Goal: Task Accomplishment & Management: Manage account settings

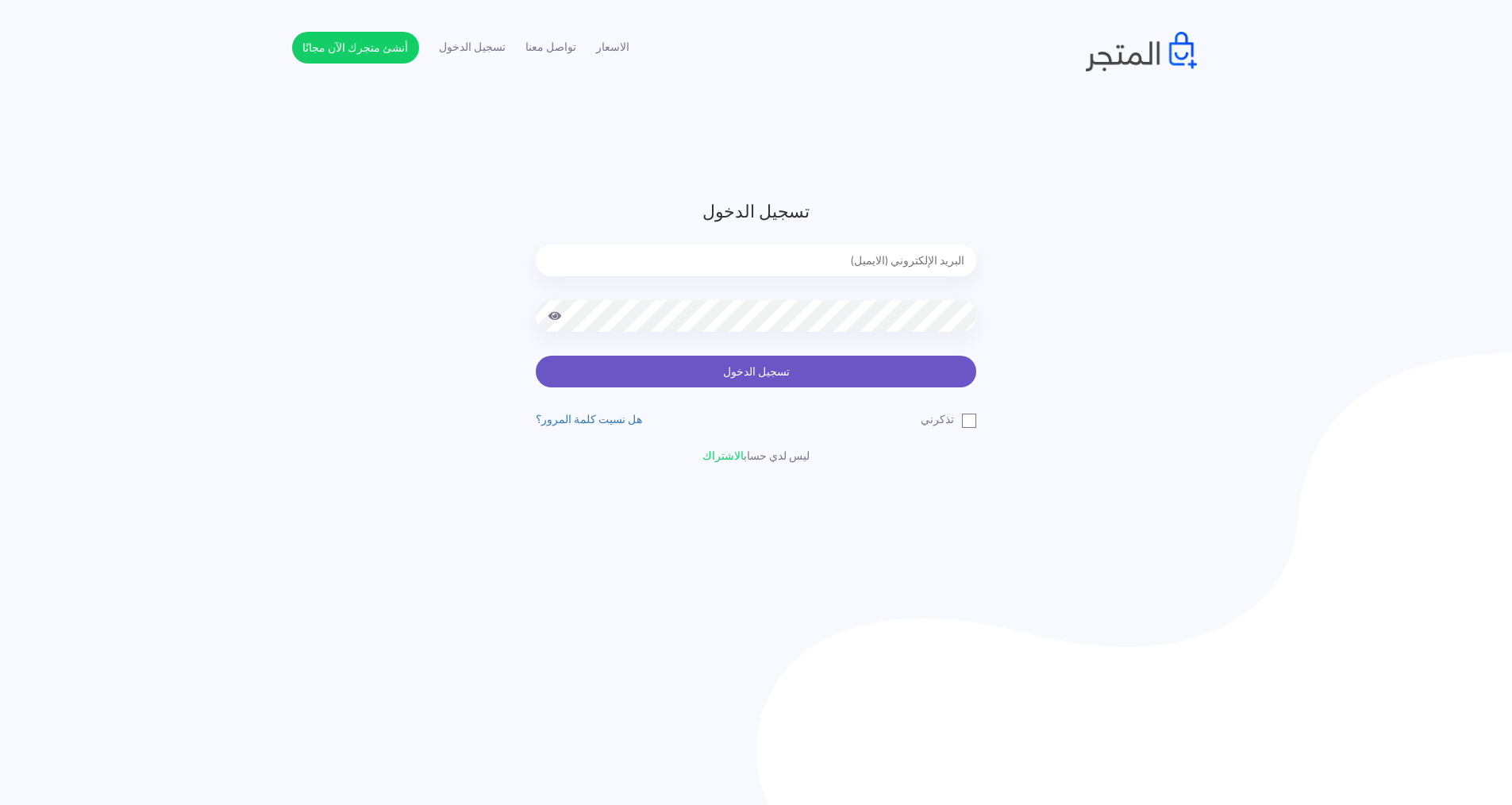
type input "[EMAIL_ADDRESS][DOMAIN_NAME]"
click at [704, 370] on button "تسجيل الدخول" at bounding box center [756, 371] width 440 height 32
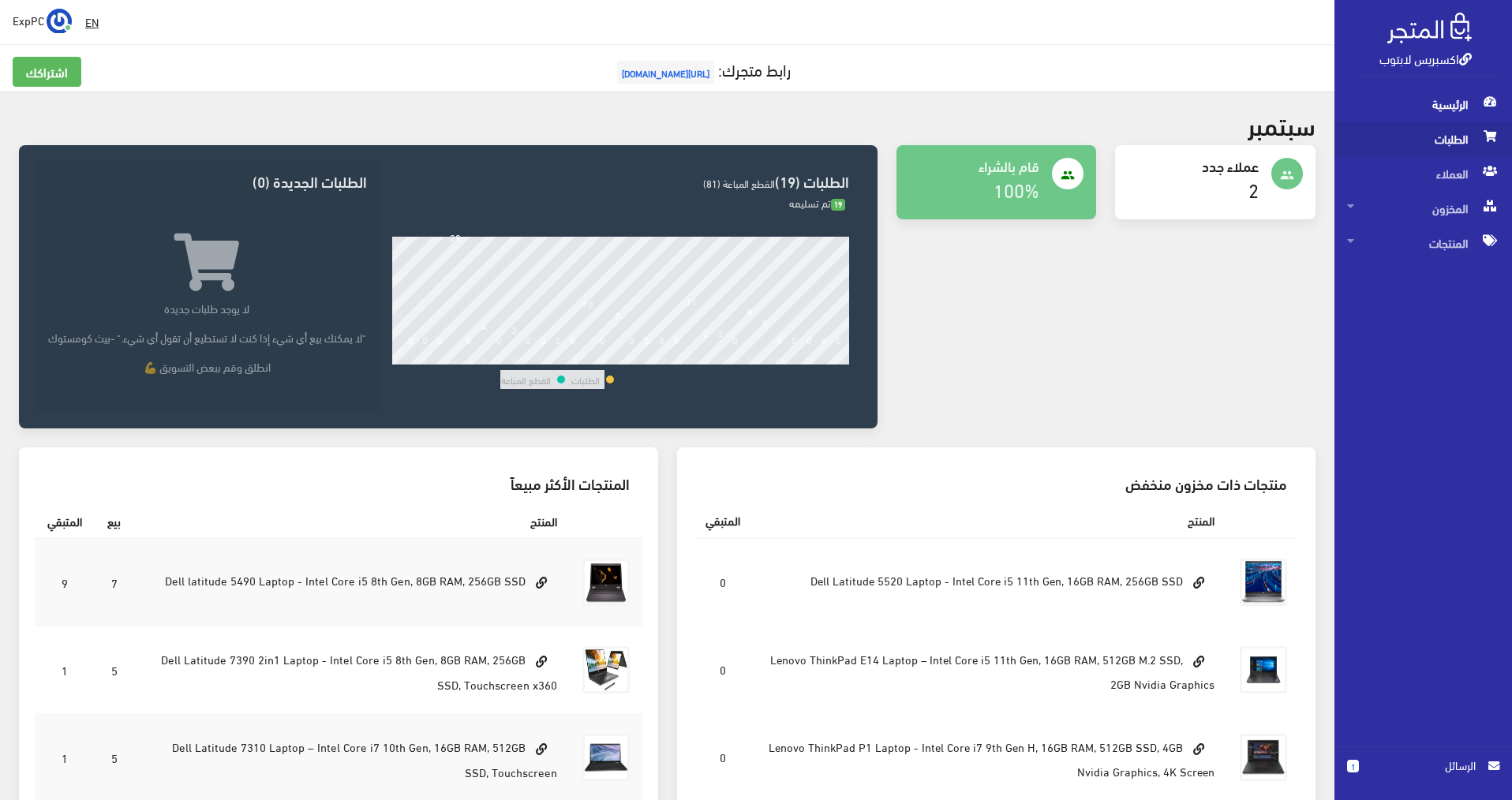
click at [1412, 126] on span "الطلبات" at bounding box center [1423, 138] width 152 height 35
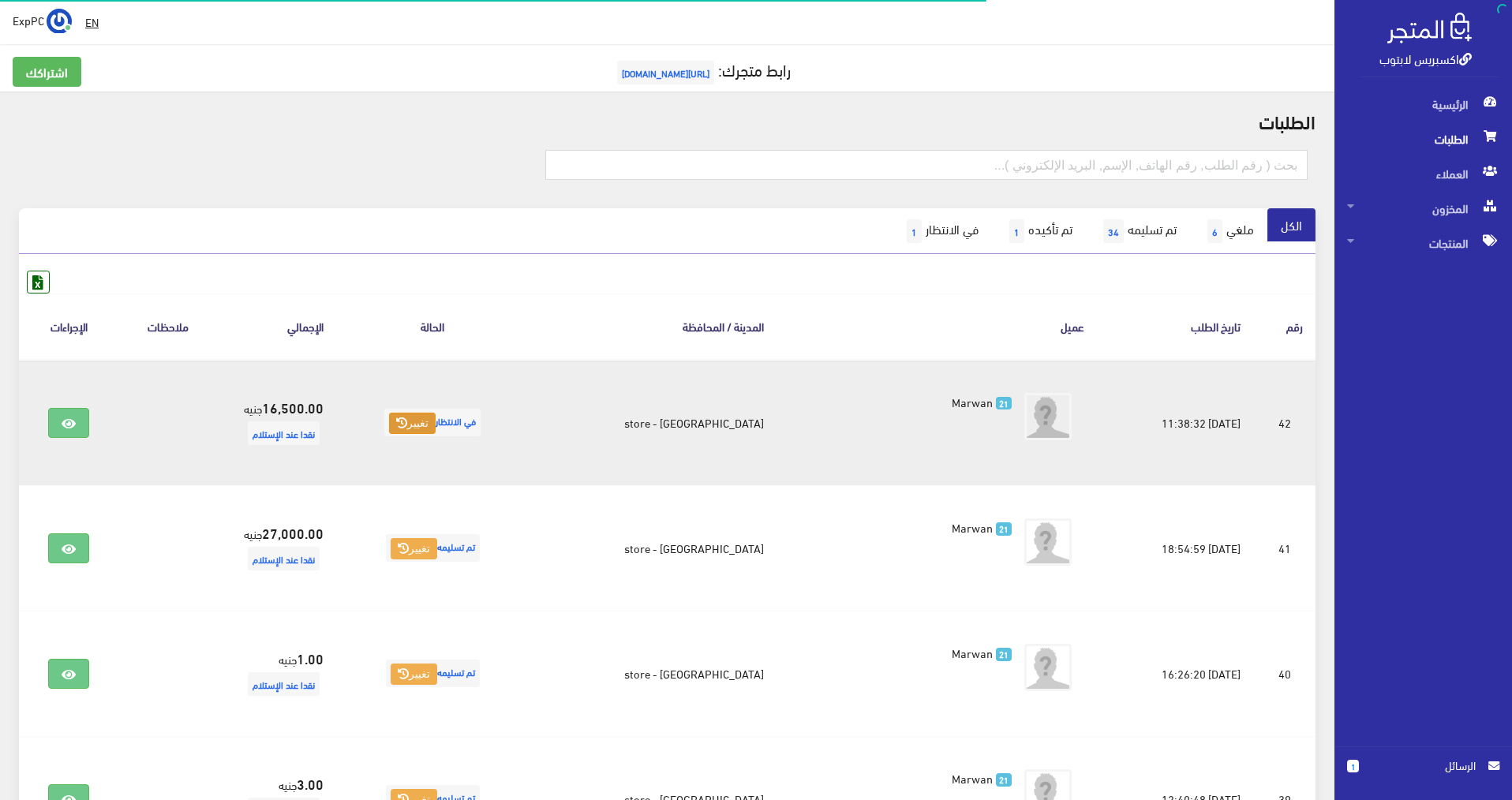
click at [436, 428] on button "تغيير" at bounding box center [413, 423] width 47 height 22
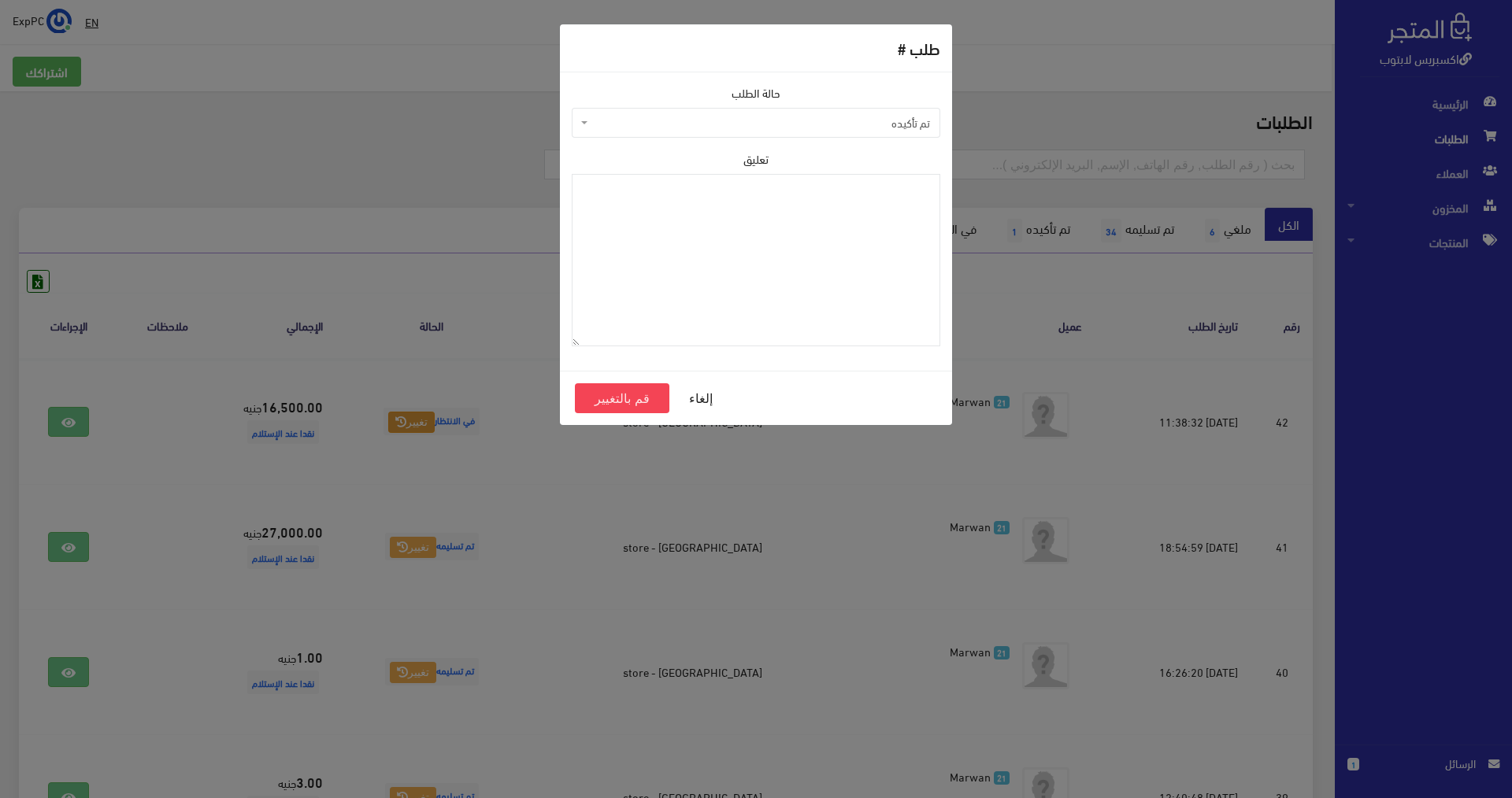
click at [873, 117] on span "تم تأكيده" at bounding box center [760, 123] width 338 height 16
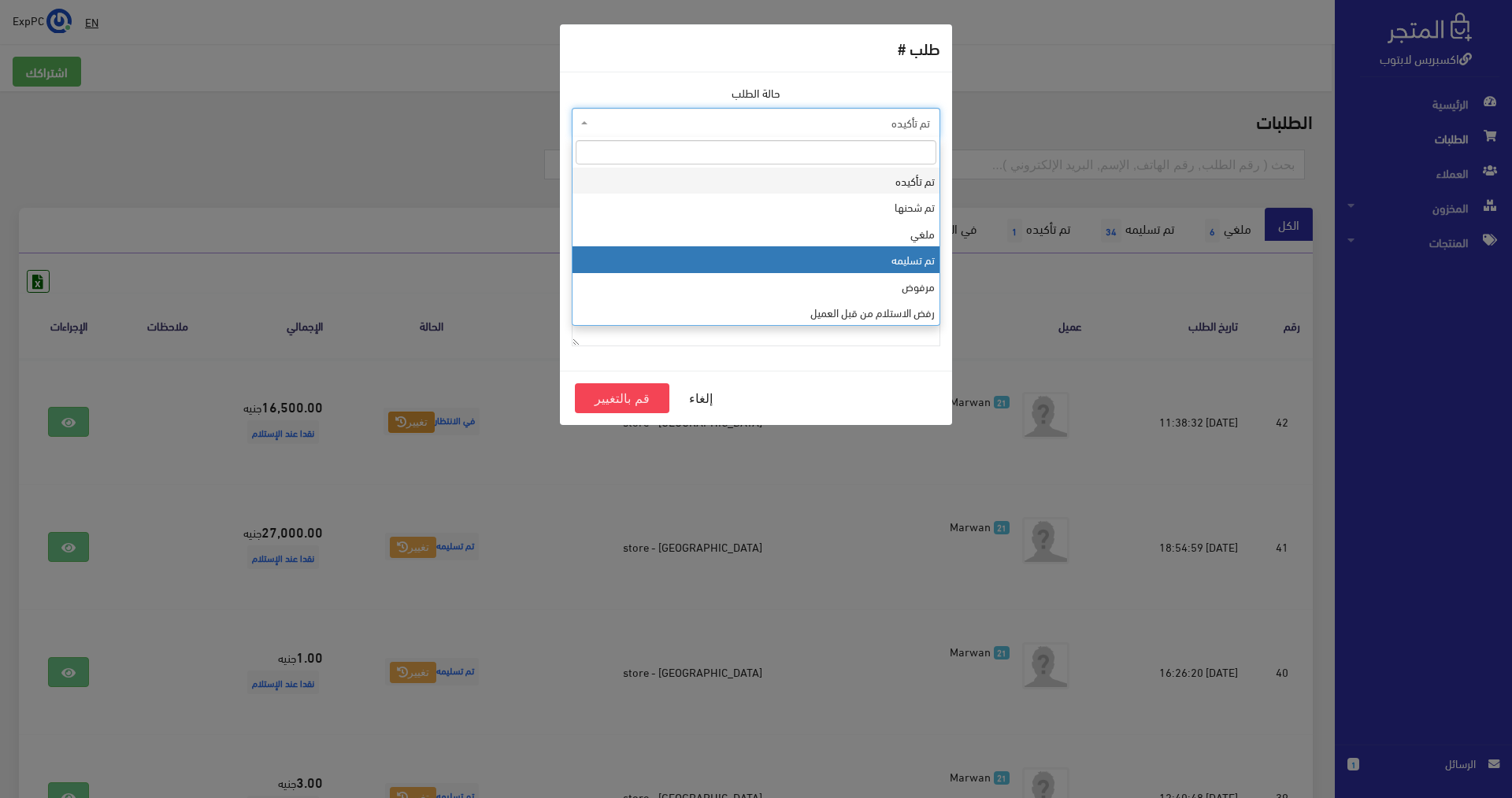
select select "4"
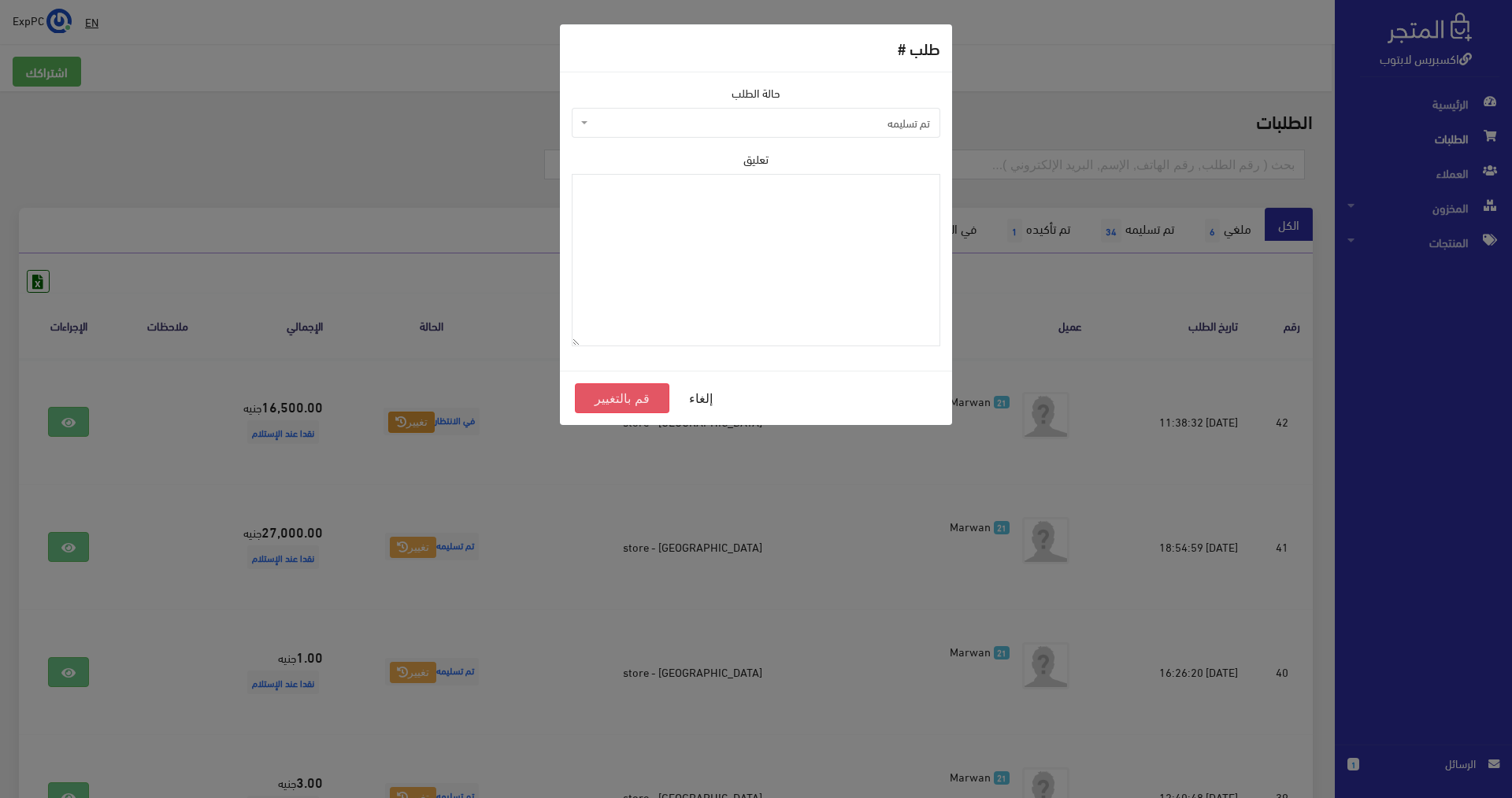
click at [607, 406] on button "قم بالتغيير" at bounding box center [621, 398] width 94 height 30
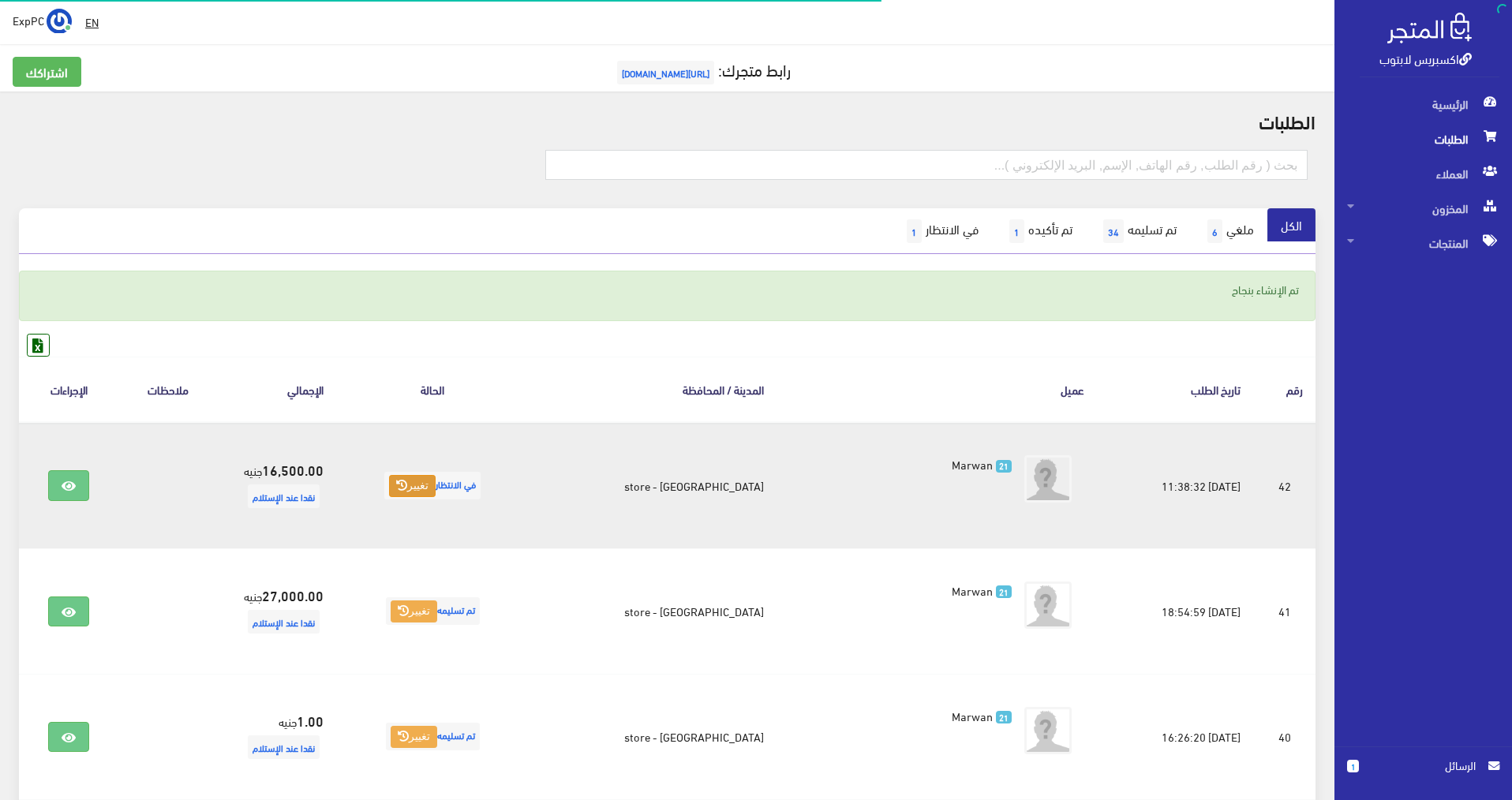
click at [436, 484] on button "تغيير" at bounding box center [413, 485] width 47 height 22
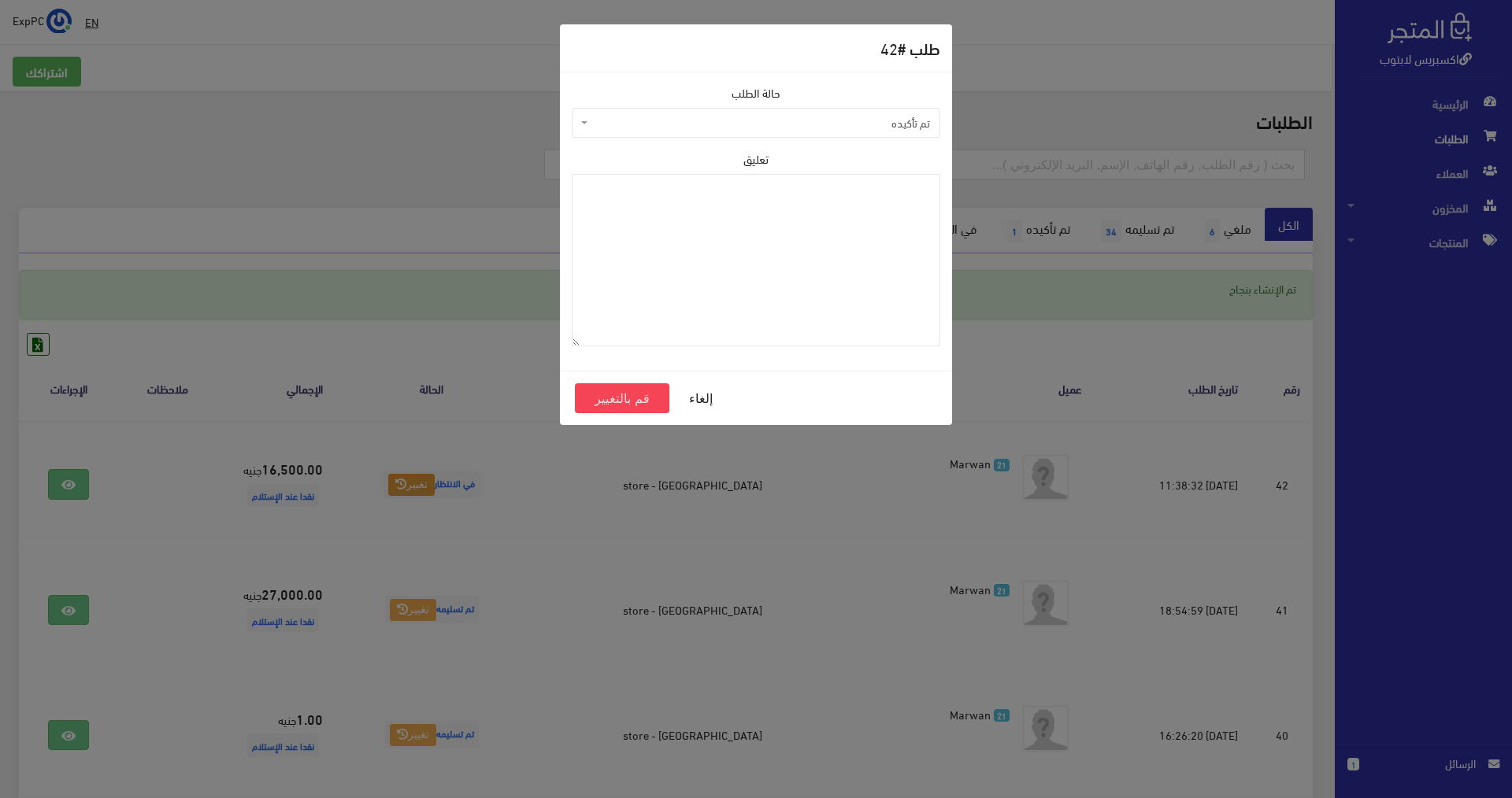
click at [813, 108] on span "تم تأكيده" at bounding box center [755, 122] width 369 height 30
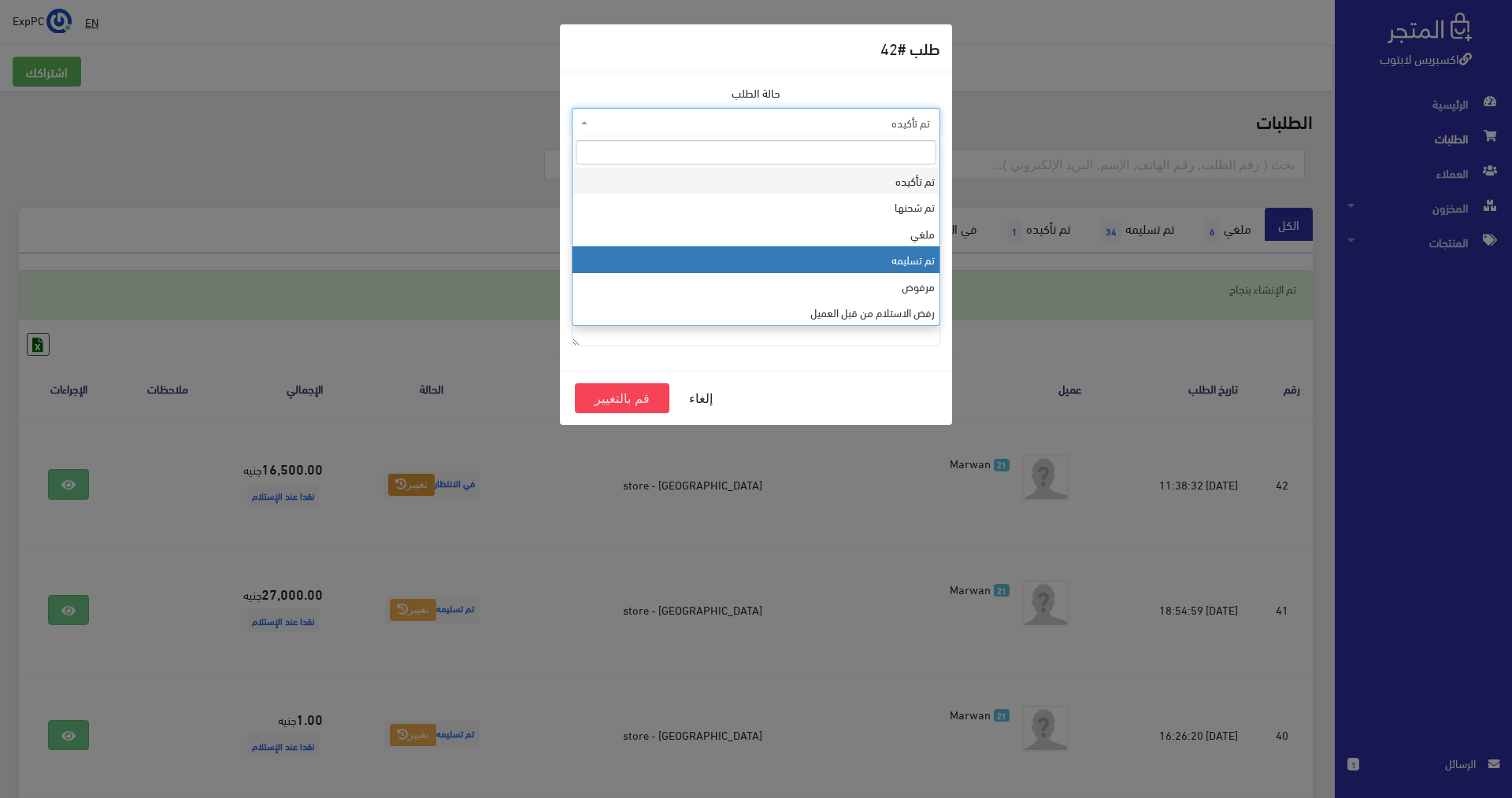
select select "4"
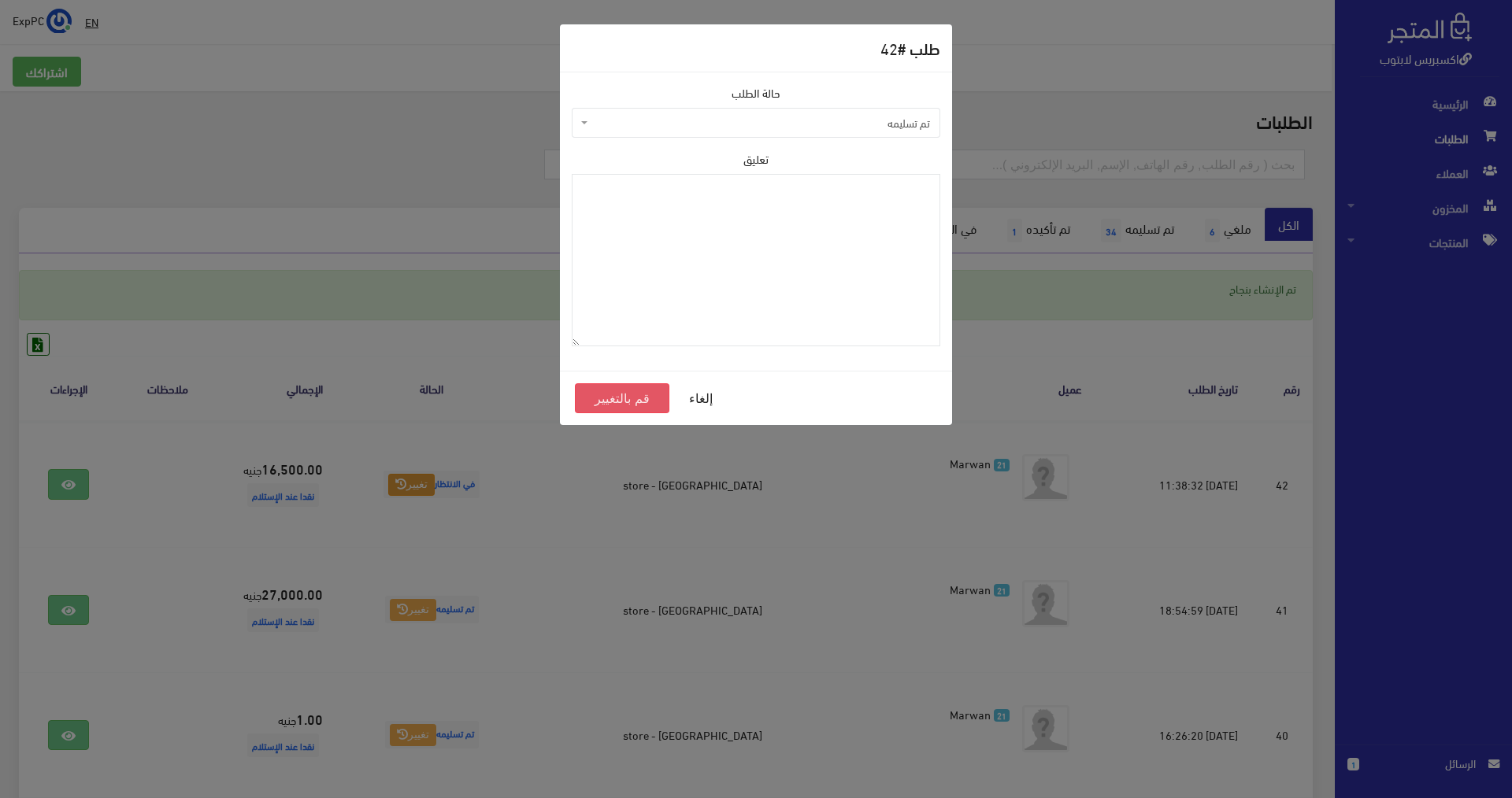
click at [640, 389] on button "قم بالتغيير" at bounding box center [621, 398] width 94 height 30
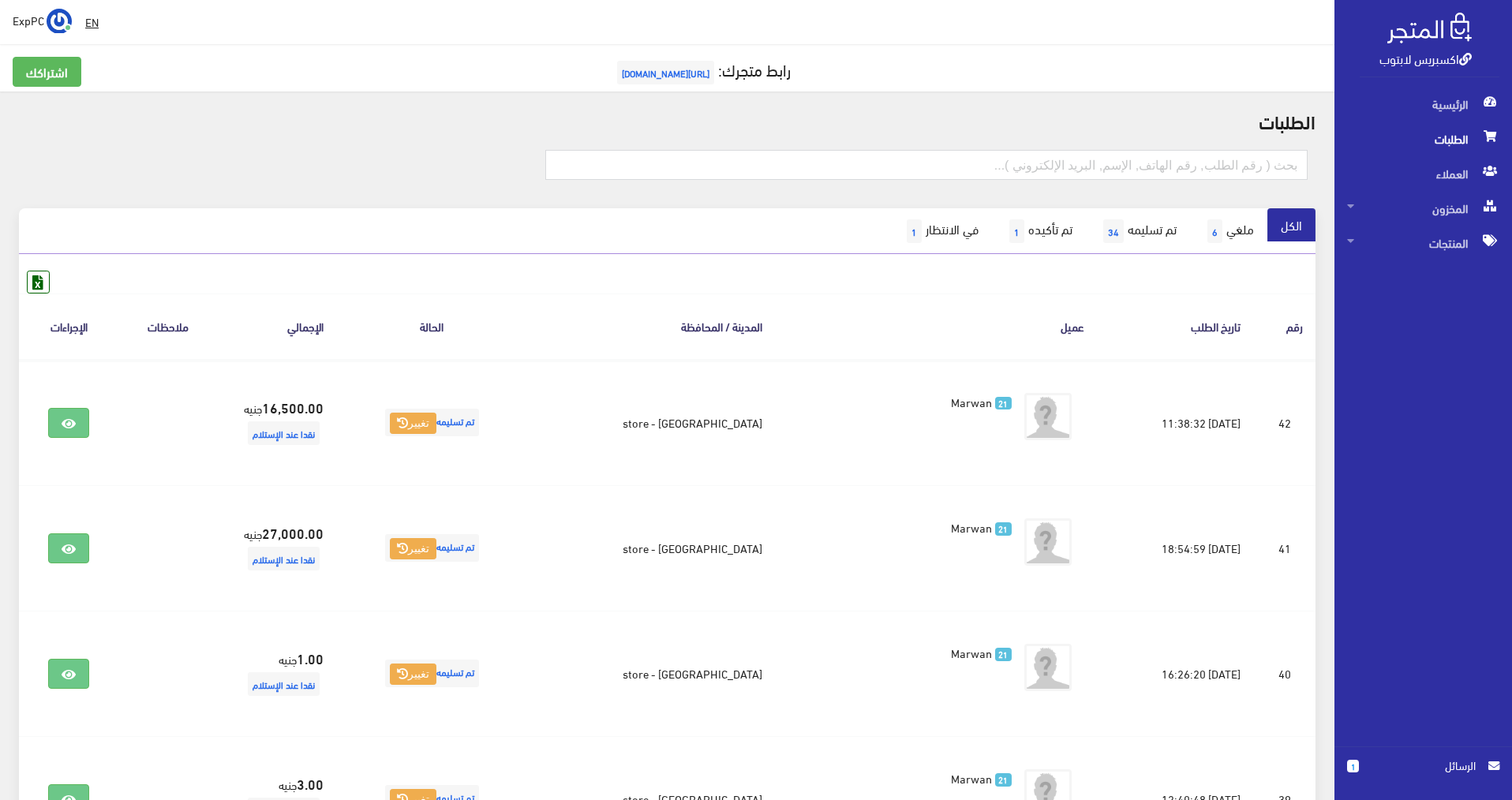
click at [1421, 134] on span "الطلبات" at bounding box center [1423, 138] width 152 height 35
drag, startPoint x: 1264, startPoint y: 164, endPoint x: 1270, endPoint y: 157, distance: 9.2
click at [1264, 164] on input "text" at bounding box center [927, 164] width 763 height 30
type input "5520"
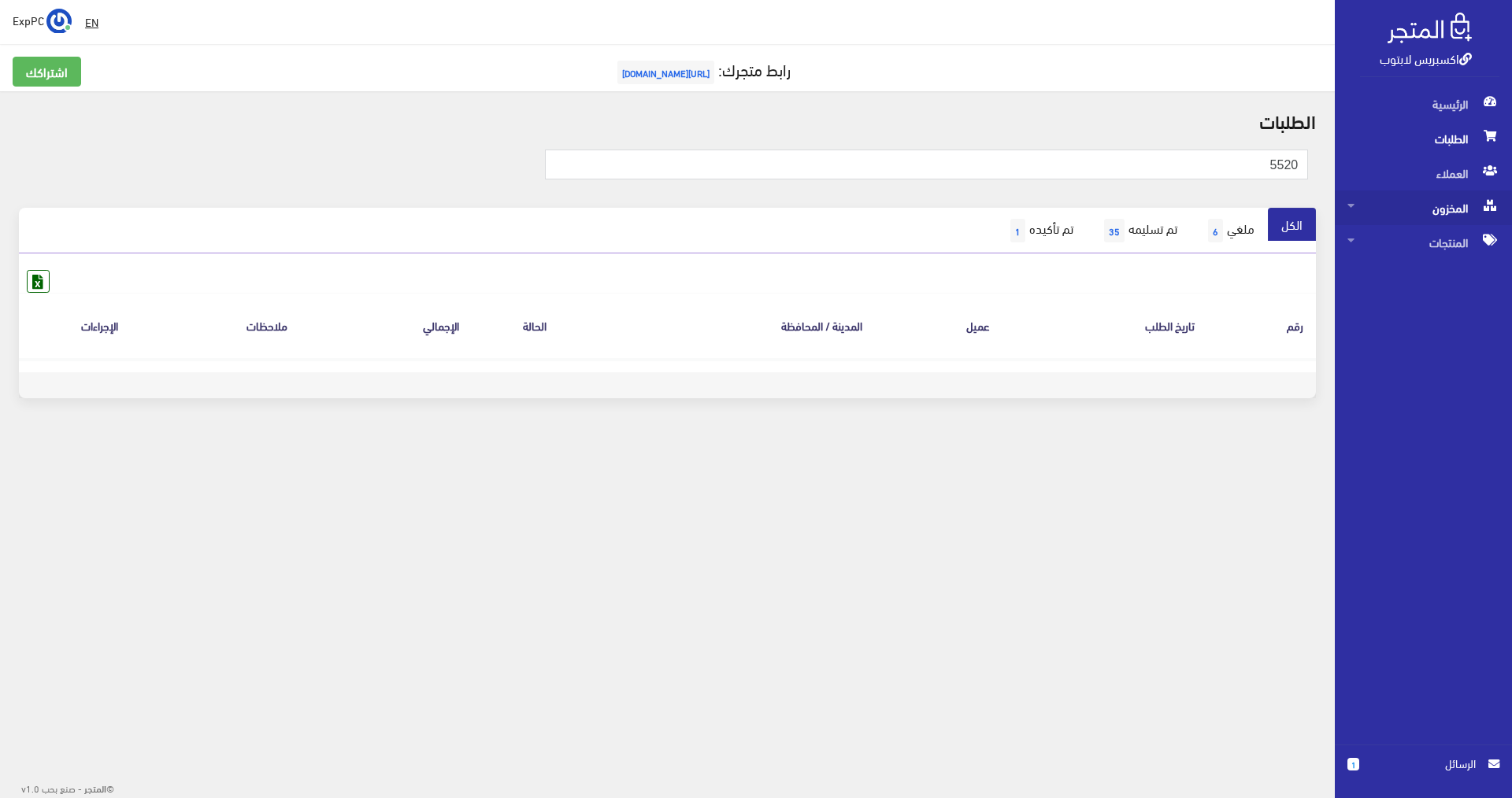
click at [1419, 213] on span "المخزون" at bounding box center [1422, 207] width 152 height 35
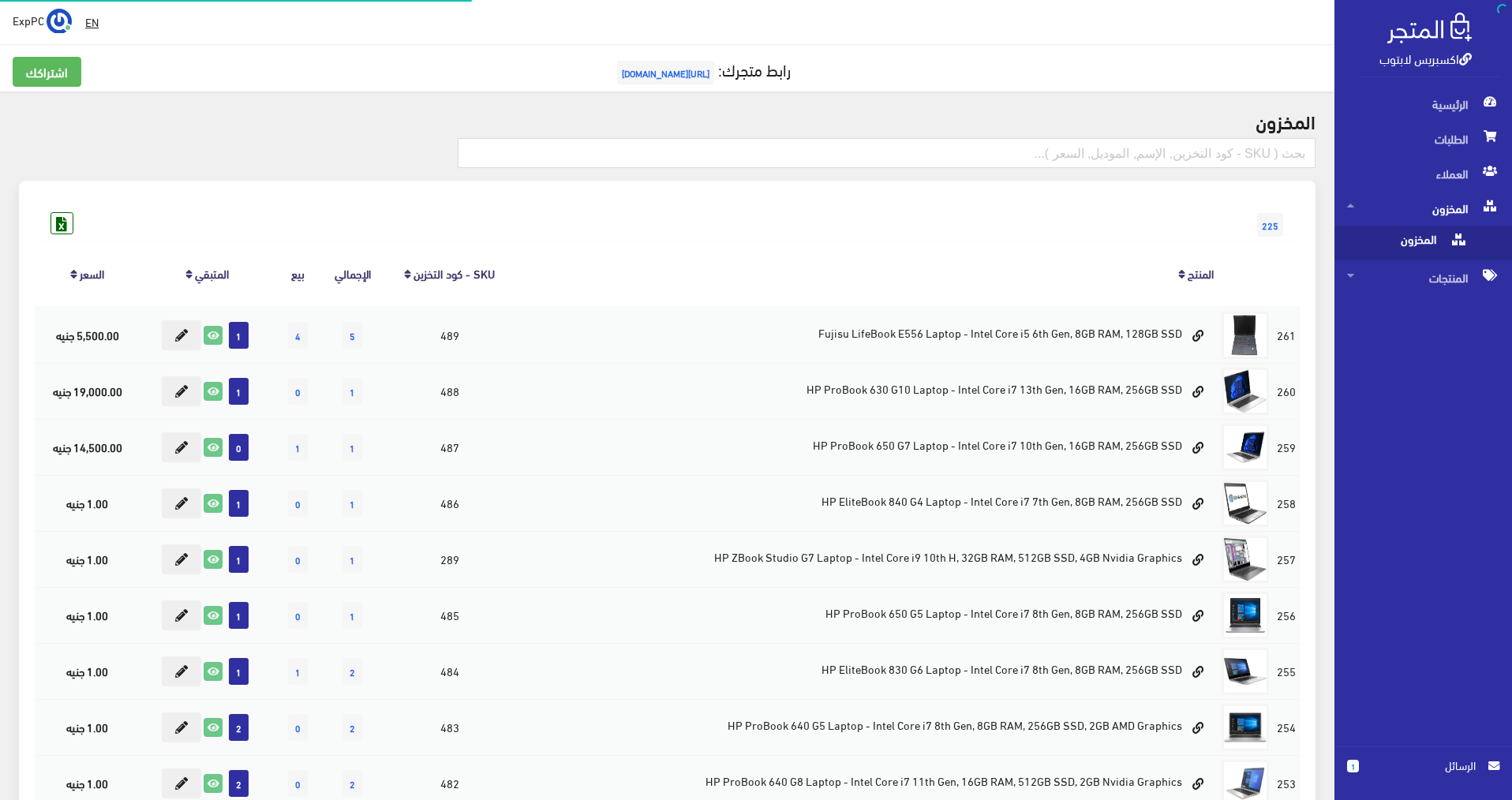
click at [1406, 247] on span "المخزون" at bounding box center [1407, 243] width 120 height 35
click at [1087, 146] on input "text" at bounding box center [886, 153] width 858 height 30
type input "5520"
